Goal: Task Accomplishment & Management: Manage account settings

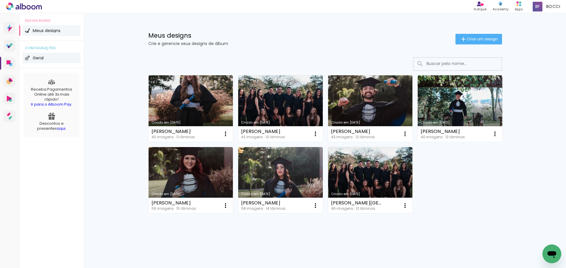
click at [44, 59] on li "Geral" at bounding box center [52, 58] width 58 height 11
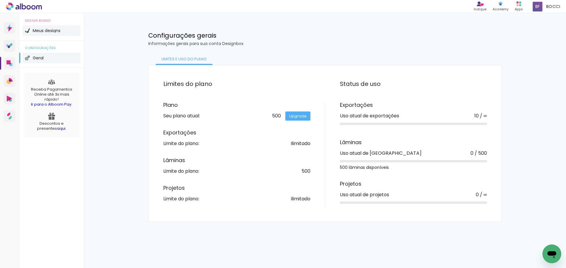
click at [43, 33] on li "Meus designs" at bounding box center [52, 30] width 58 height 11
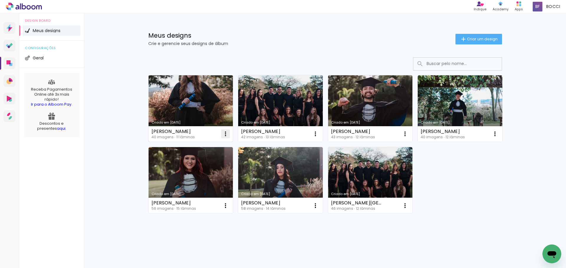
click at [222, 133] on iron-icon at bounding box center [225, 133] width 7 height 7
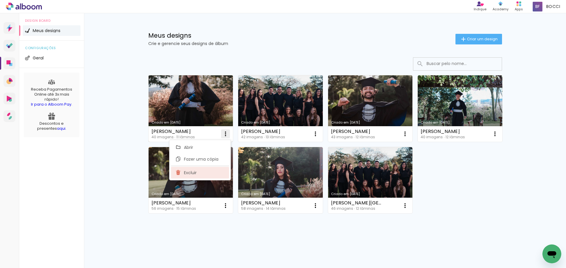
click at [191, 172] on span "Excluir" at bounding box center [190, 173] width 13 height 4
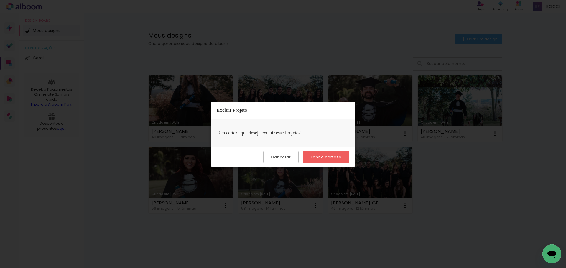
click at [0, 0] on slot "Tenho certeza" at bounding box center [0, 0] width 0 height 0
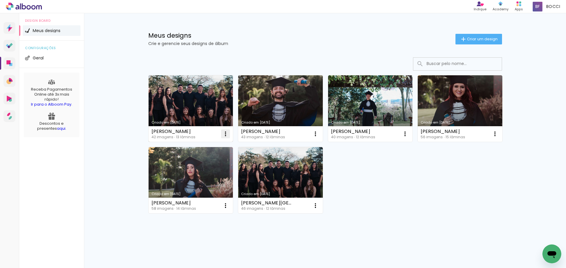
click at [223, 135] on iron-icon at bounding box center [225, 133] width 7 height 7
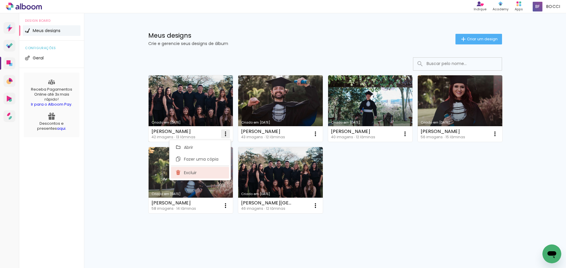
click at [194, 175] on span "Excluir" at bounding box center [190, 173] width 13 height 4
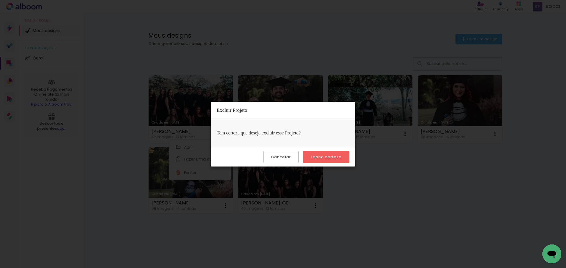
click at [0, 0] on slot "Tenho certeza" at bounding box center [0, 0] width 0 height 0
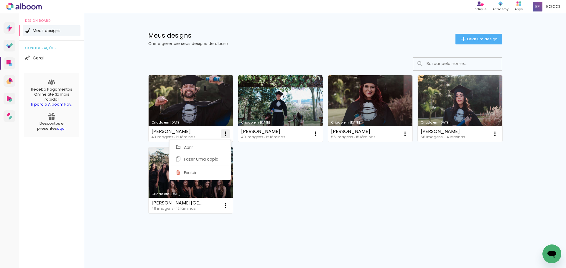
click at [226, 133] on iron-icon at bounding box center [225, 133] width 7 height 7
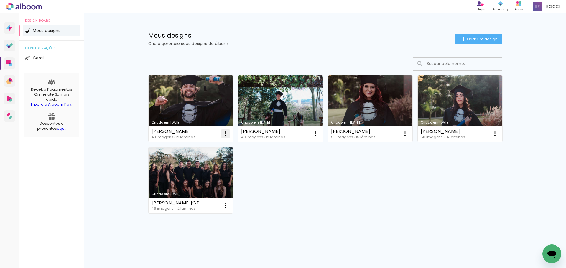
click at [224, 134] on iron-icon at bounding box center [225, 133] width 7 height 7
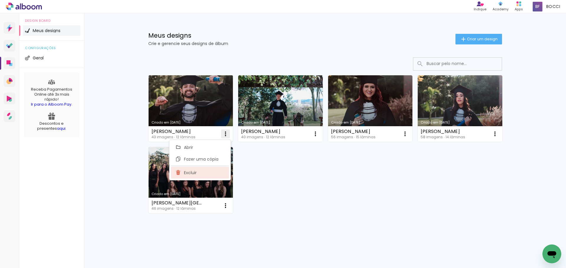
click at [190, 171] on span "Excluir" at bounding box center [190, 173] width 13 height 4
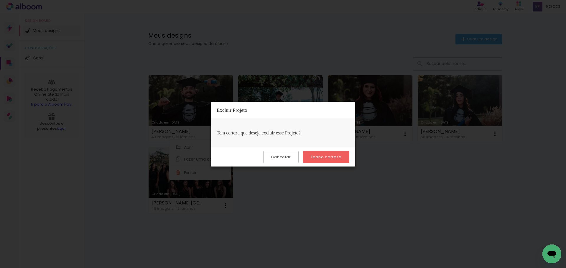
click at [313, 160] on paper-button "Tenho certeza" at bounding box center [326, 157] width 46 height 12
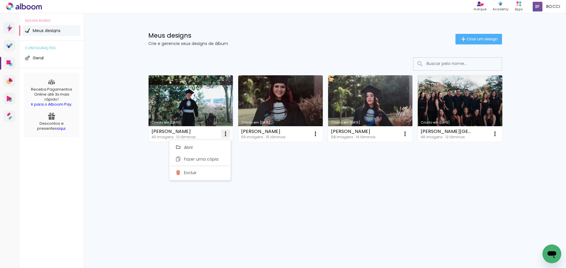
click at [228, 133] on iron-icon at bounding box center [225, 133] width 7 height 7
click at [224, 135] on iron-icon at bounding box center [225, 133] width 7 height 7
click at [205, 174] on paper-item "Excluir" at bounding box center [202, 173] width 58 height 12
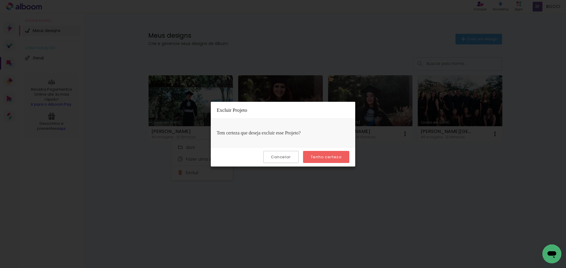
click at [321, 161] on paper-button "Tenho certeza" at bounding box center [326, 157] width 46 height 12
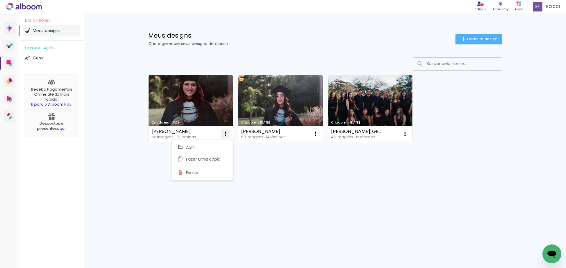
click at [225, 130] on iron-icon at bounding box center [225, 133] width 7 height 7
click at [226, 134] on iron-icon at bounding box center [225, 133] width 7 height 7
click at [209, 167] on paper-item "Excluir" at bounding box center [202, 173] width 58 height 12
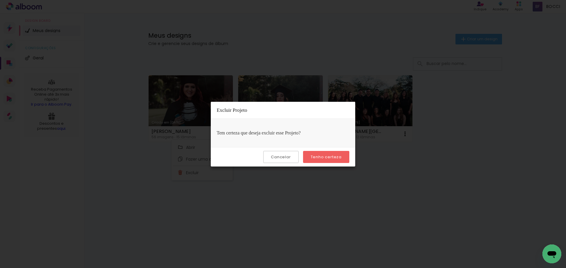
click at [0, 0] on slot "Tenho certeza" at bounding box center [0, 0] width 0 height 0
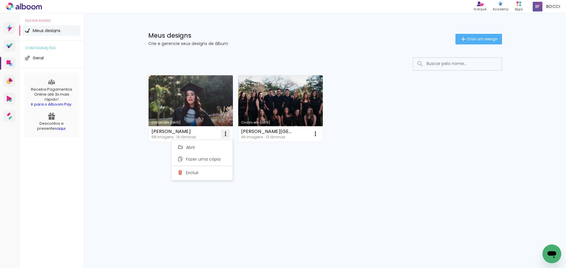
click at [226, 133] on iron-icon at bounding box center [225, 133] width 7 height 7
click at [229, 133] on paper-icon-button at bounding box center [225, 134] width 12 height 12
click at [225, 135] on iron-icon at bounding box center [225, 133] width 7 height 7
click at [204, 170] on paper-item "Excluir" at bounding box center [202, 173] width 58 height 12
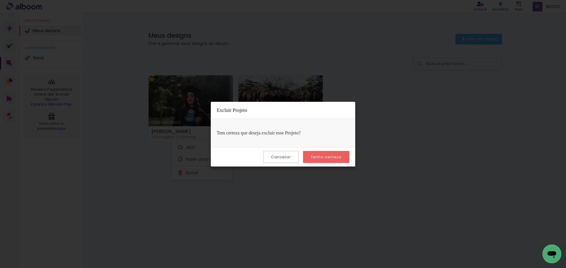
click at [0, 0] on slot "Tenho certeza" at bounding box center [0, 0] width 0 height 0
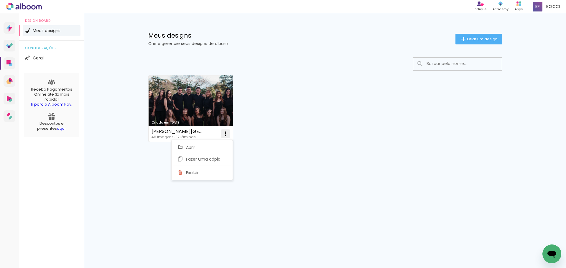
click at [225, 136] on iron-icon at bounding box center [225, 133] width 7 height 7
click at [208, 175] on paper-item "Excluir" at bounding box center [202, 173] width 58 height 12
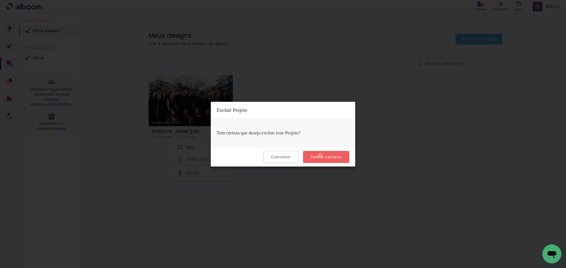
click at [0, 0] on slot "Tenho certeza" at bounding box center [0, 0] width 0 height 0
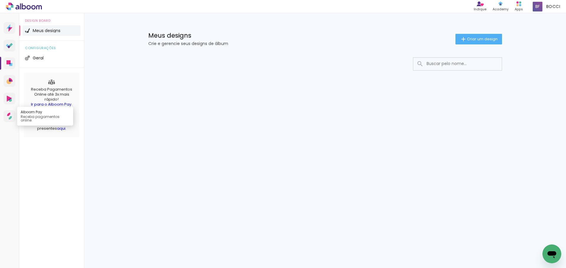
click at [9, 118] on icon at bounding box center [10, 117] width 3 height 3
